Goal: Check status: Check status

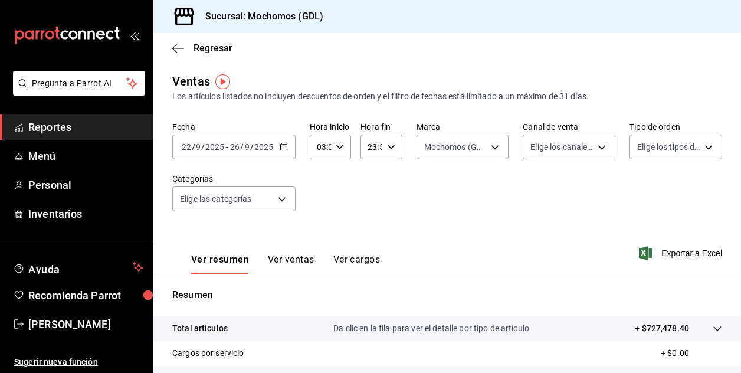
click at [246, 149] on input "9" at bounding box center [247, 146] width 6 height 9
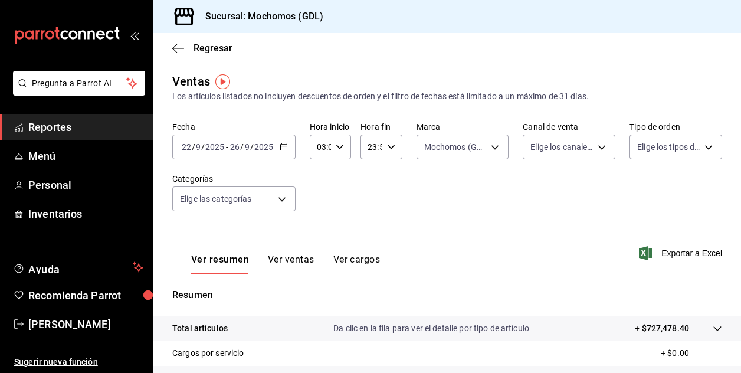
click at [203, 146] on span "/" at bounding box center [203, 146] width 4 height 9
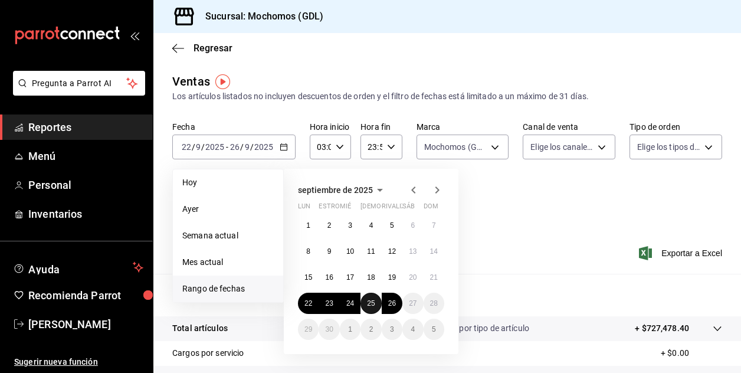
click at [371, 304] on abbr "25" at bounding box center [371, 303] width 8 height 8
click at [390, 304] on abbr "26" at bounding box center [392, 303] width 8 height 8
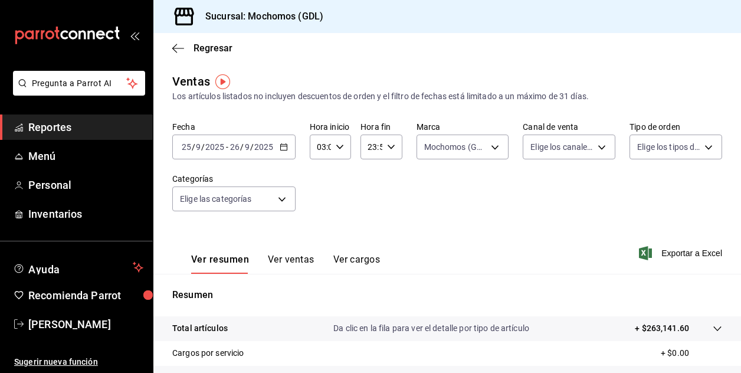
click at [340, 147] on icon "button" at bounding box center [340, 147] width 8 height 8
click at [318, 235] on span "05" at bounding box center [319, 233] width 2 height 9
type input "05:00"
click at [493, 147] on div at bounding box center [370, 186] width 741 height 373
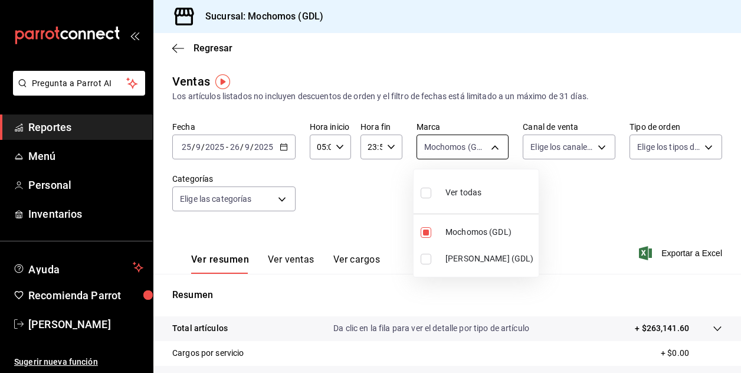
click at [487, 152] on body "Pregunta a Parrot AI Reportes Menú Personal Inventarios Ayuda Recomienda Parrot…" at bounding box center [370, 186] width 741 height 373
click at [425, 233] on input "checkbox" at bounding box center [425, 232] width 11 height 11
checkbox input "false"
click at [425, 258] on input "checkbox" at bounding box center [425, 259] width 11 height 11
checkbox input "true"
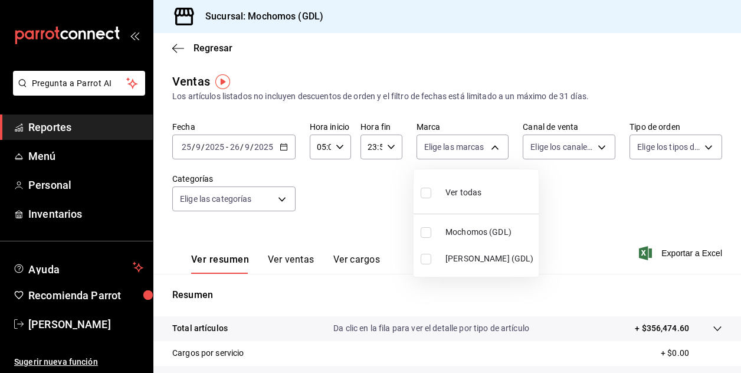
type input "9cac9703-0c5a-4d8b-addd-5b6b571d65b9"
click at [574, 199] on div at bounding box center [370, 186] width 741 height 373
